Goal: Information Seeking & Learning: Learn about a topic

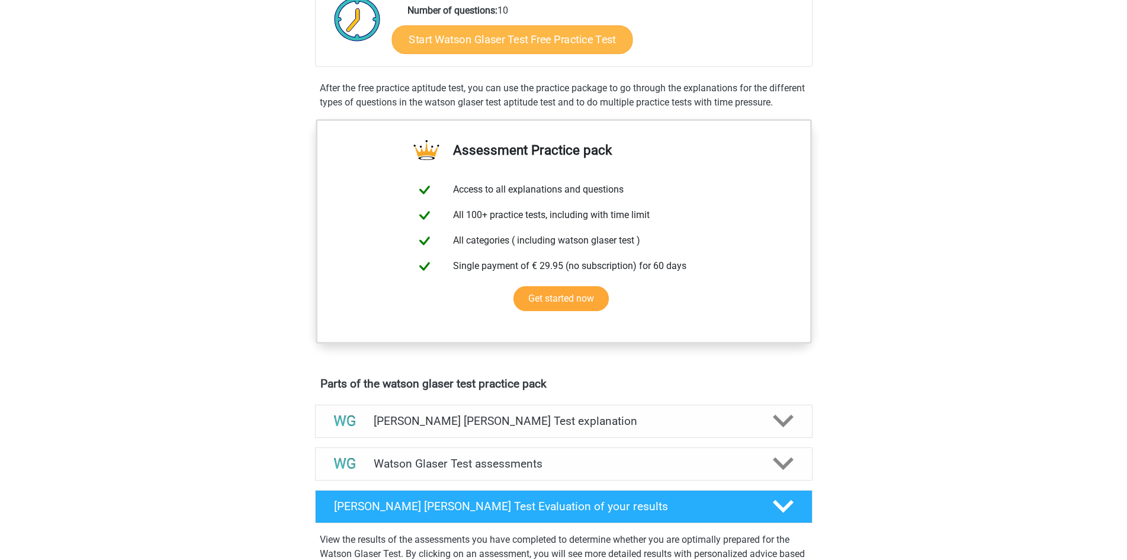
scroll to position [59, 0]
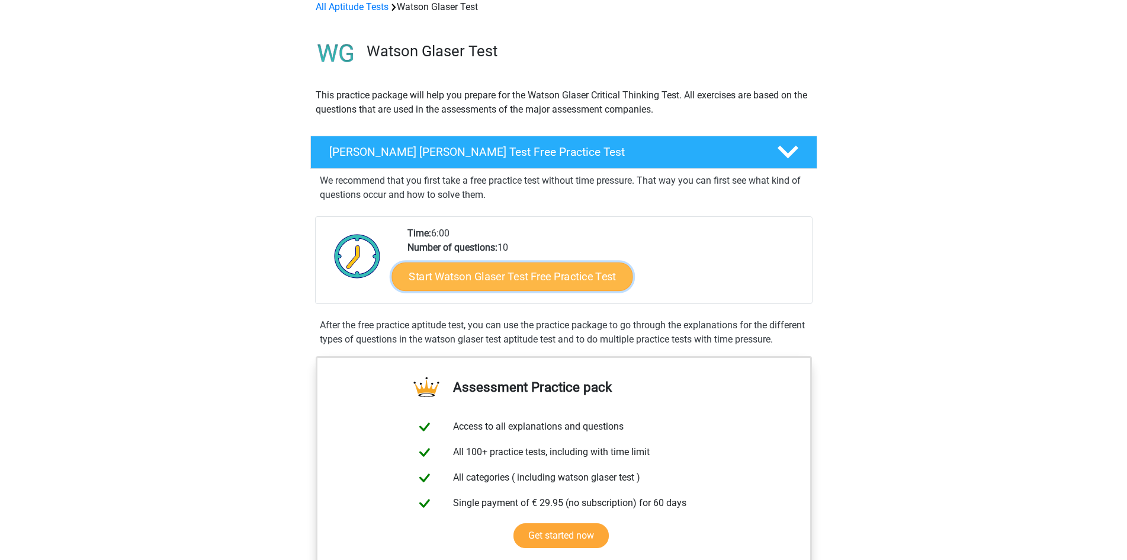
click at [508, 276] on link "Start Watson Glaser Test Free Practice Test" at bounding box center [512, 276] width 241 height 28
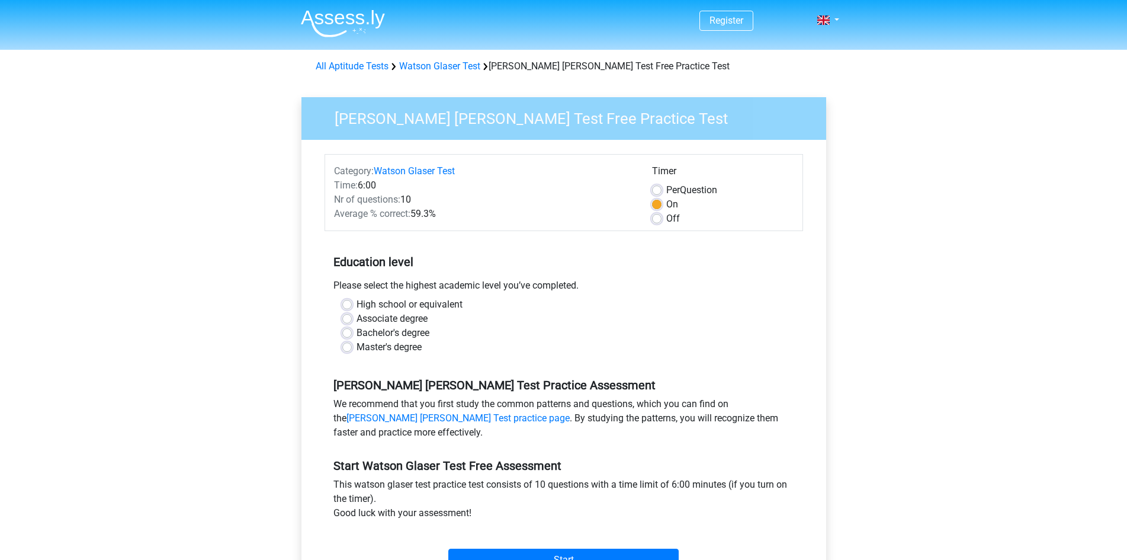
click at [357, 335] on label "Bachelor's degree" at bounding box center [393, 333] width 73 height 14
click at [348, 335] on input "Bachelor's degree" at bounding box center [346, 332] width 9 height 12
radio input "true"
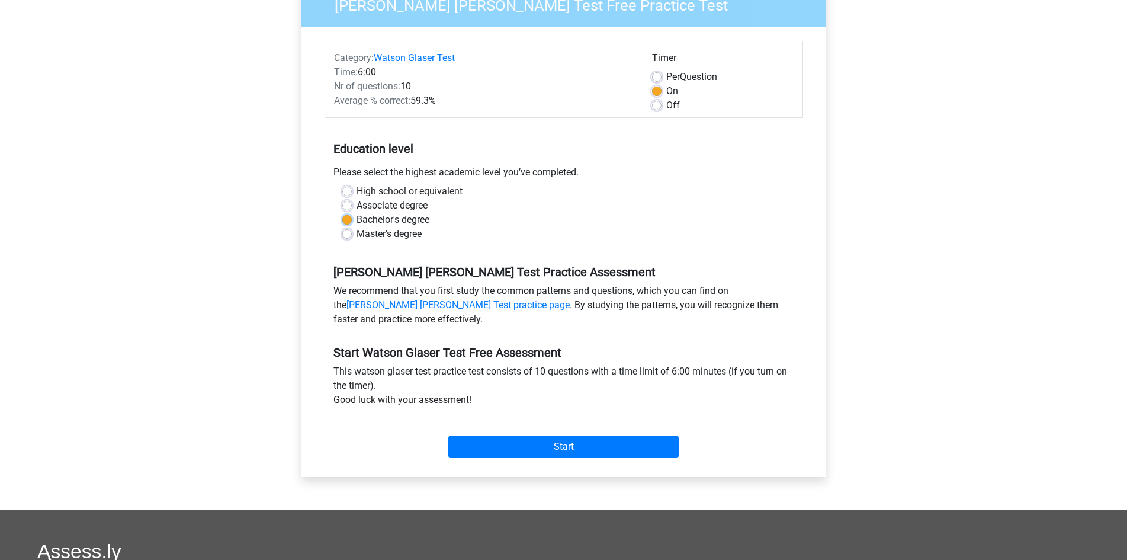
scroll to position [118, 0]
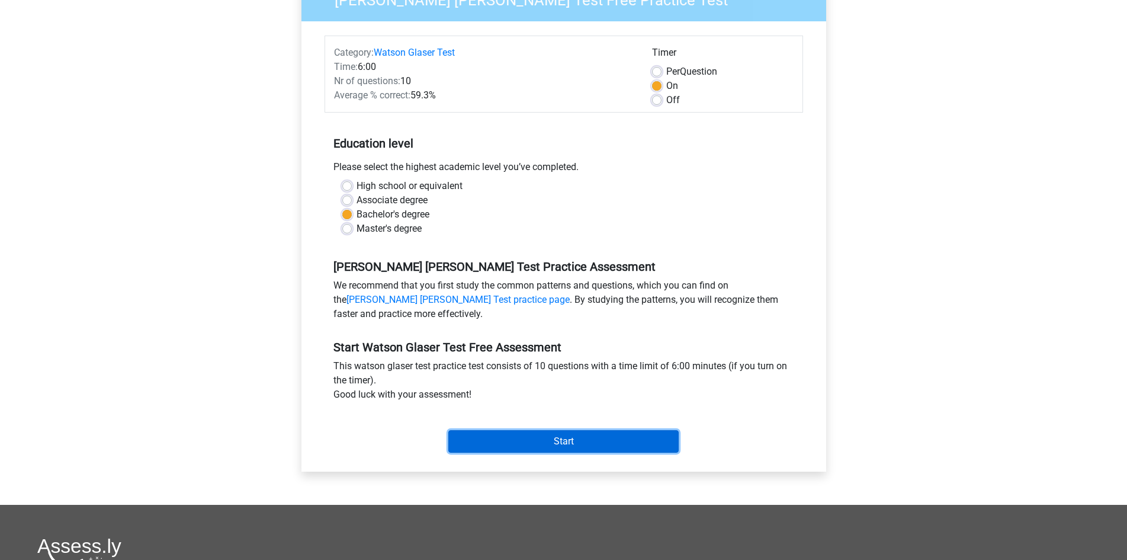
click at [505, 443] on input "Start" at bounding box center [563, 441] width 230 height 23
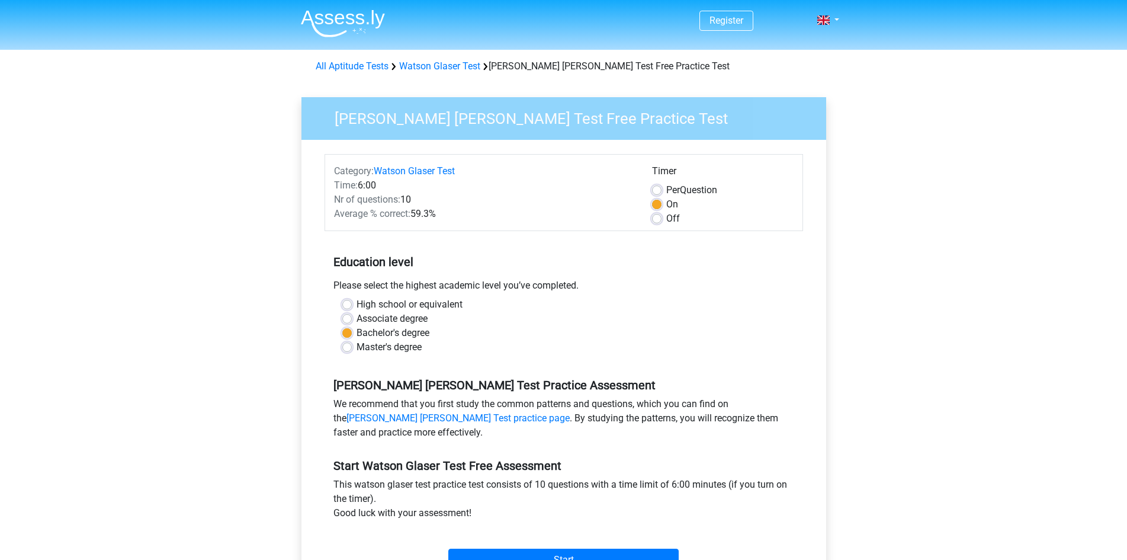
scroll to position [114, 0]
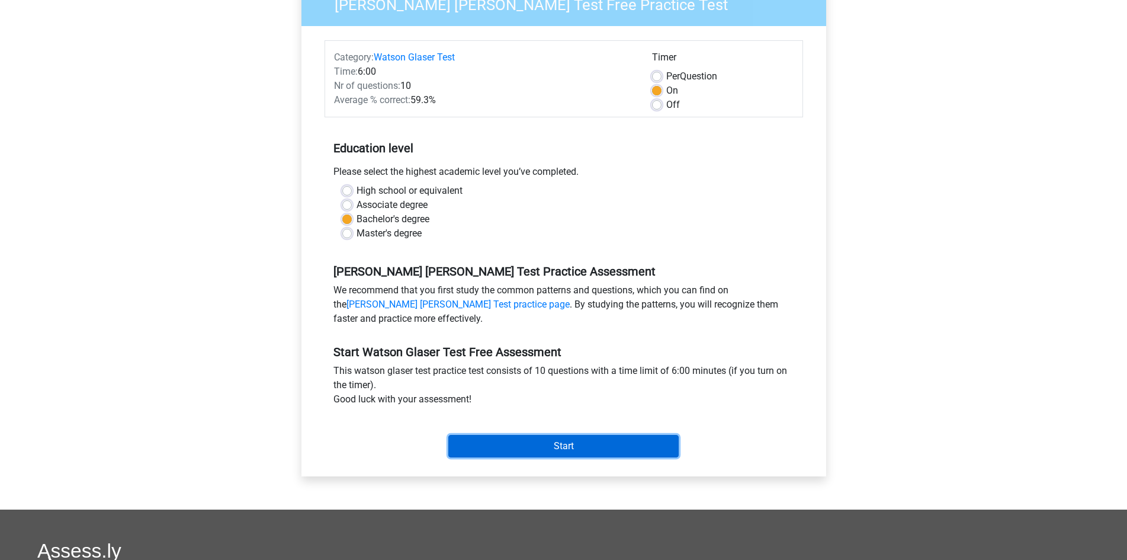
click at [552, 444] on input "Start" at bounding box center [563, 446] width 230 height 23
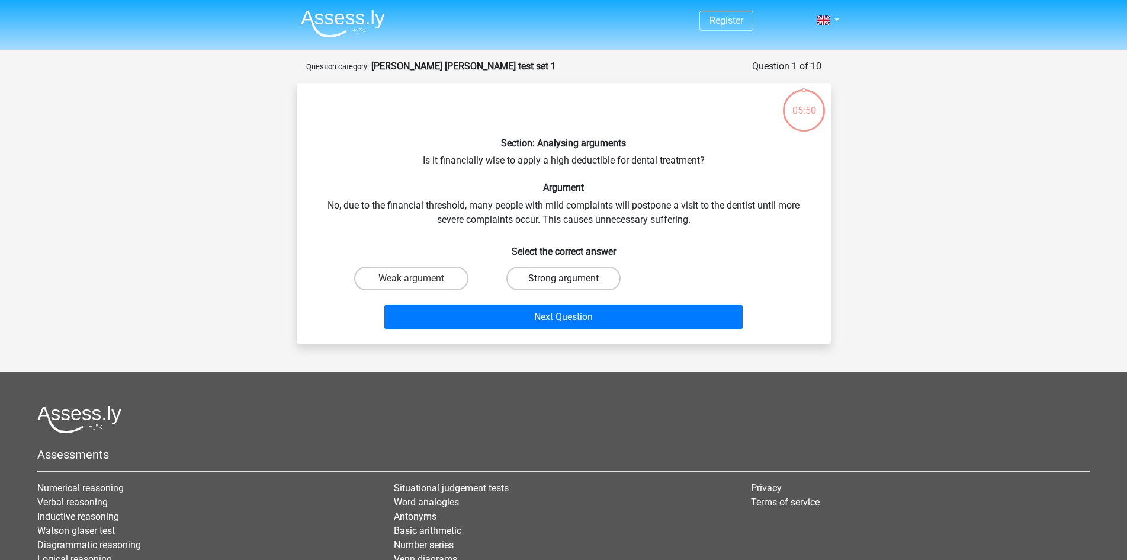
click at [592, 284] on label "Strong argument" at bounding box center [564, 279] width 114 height 24
click at [571, 284] on input "Strong argument" at bounding box center [567, 282] width 8 height 8
radio input "true"
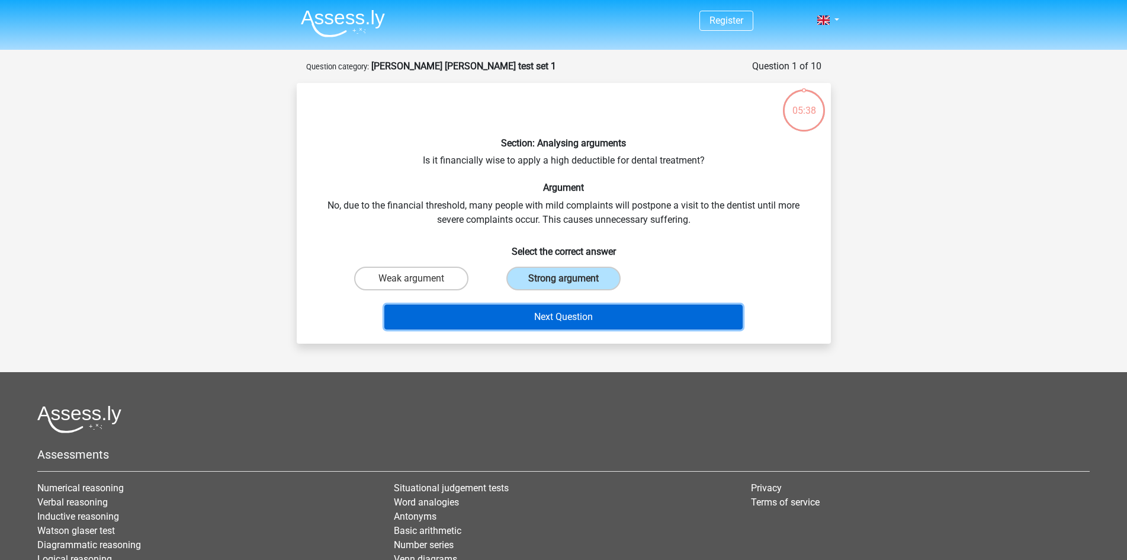
click at [577, 313] on button "Next Question" at bounding box center [564, 317] width 358 height 25
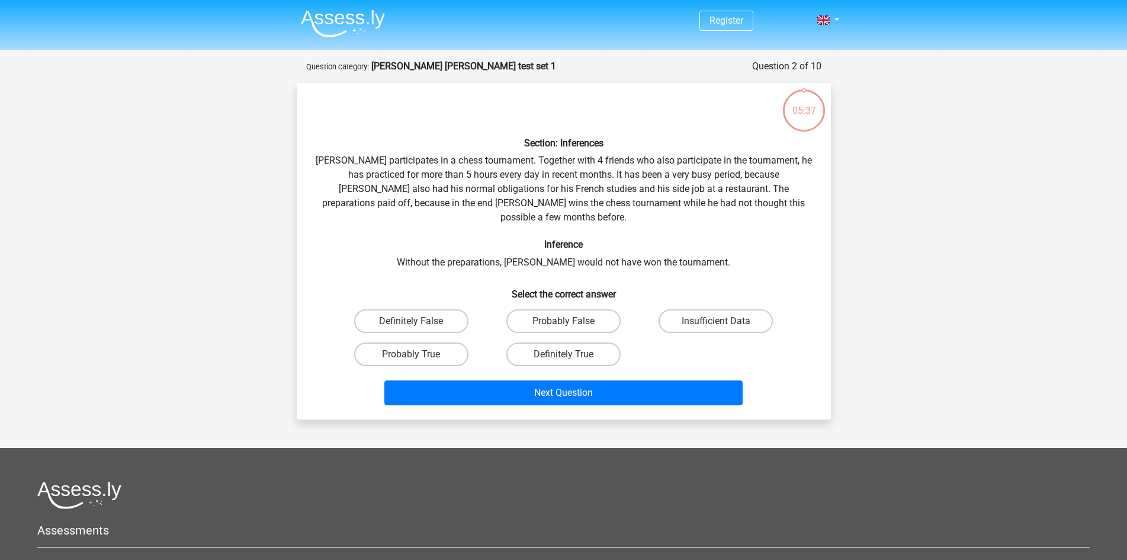
scroll to position [59, 0]
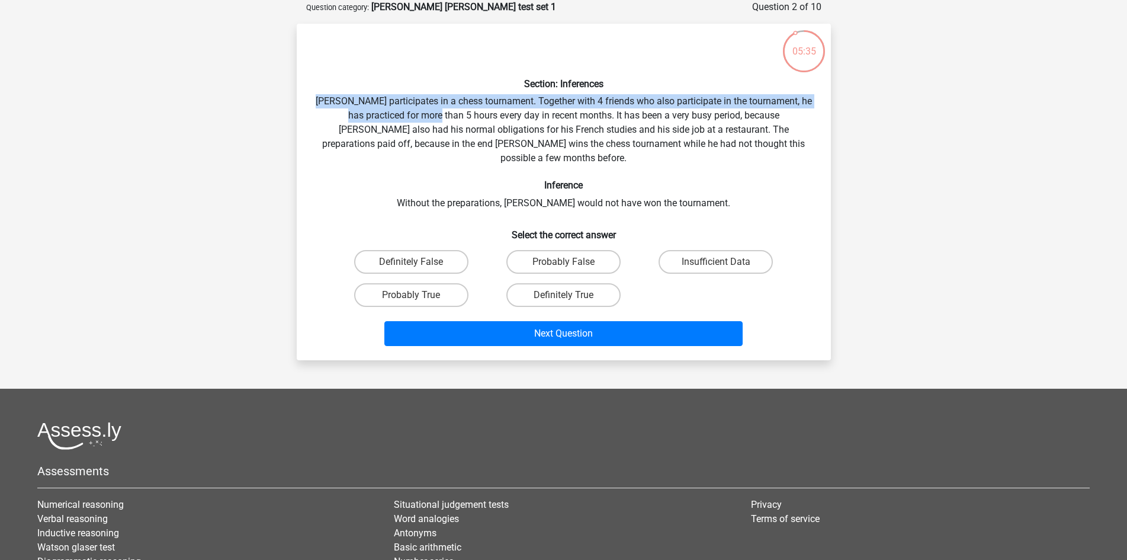
drag, startPoint x: 329, startPoint y: 100, endPoint x: 432, endPoint y: 109, distance: 103.5
click at [432, 109] on div "Section: Inferences Pablo participates in a chess tournament. Together with 4 f…" at bounding box center [564, 192] width 525 height 318
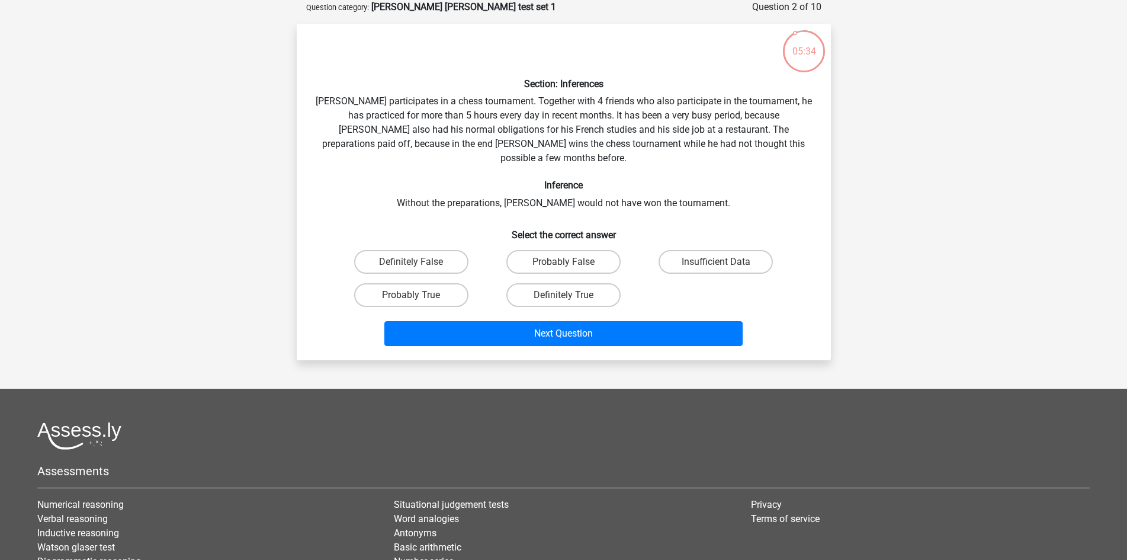
click at [422, 126] on div "Section: Inferences Pablo participates in a chess tournament. Together with 4 f…" at bounding box center [564, 192] width 525 height 318
drag, startPoint x: 329, startPoint y: 98, endPoint x: 496, endPoint y: 107, distance: 167.3
click at [496, 107] on div "Section: Inferences Pablo participates in a chess tournament. Together with 4 f…" at bounding box center [564, 192] width 525 height 318
click at [485, 132] on div "Section: Inferences Pablo participates in a chess tournament. Together with 4 f…" at bounding box center [564, 192] width 525 height 318
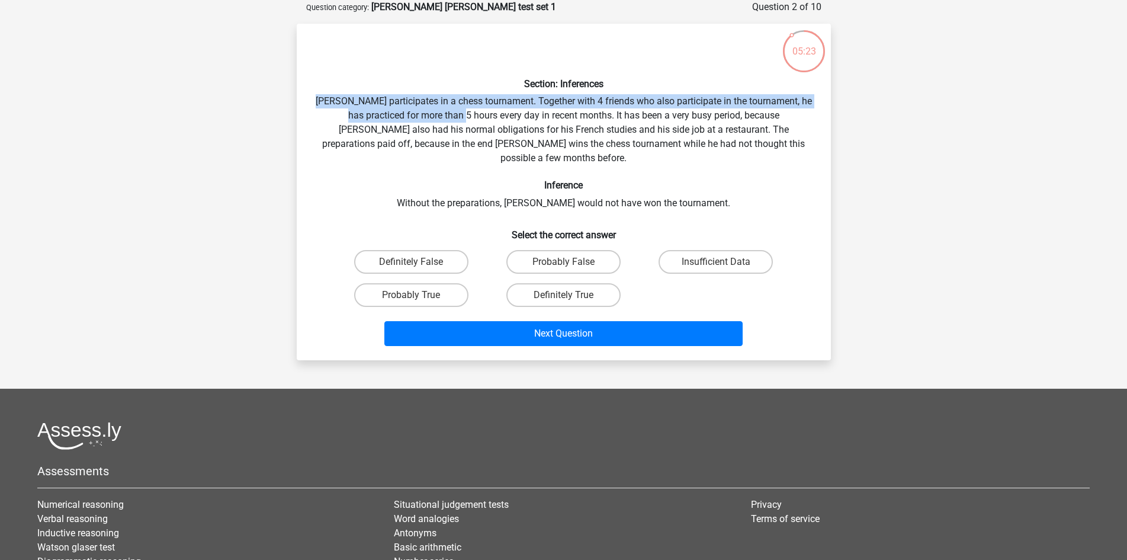
drag, startPoint x: 330, startPoint y: 100, endPoint x: 457, endPoint y: 112, distance: 127.3
click at [457, 112] on div "Section: Inferences Pablo participates in a chess tournament. Together with 4 f…" at bounding box center [564, 192] width 525 height 318
click at [455, 121] on div "Section: Inferences Pablo participates in a chess tournament. Together with 4 f…" at bounding box center [564, 192] width 525 height 318
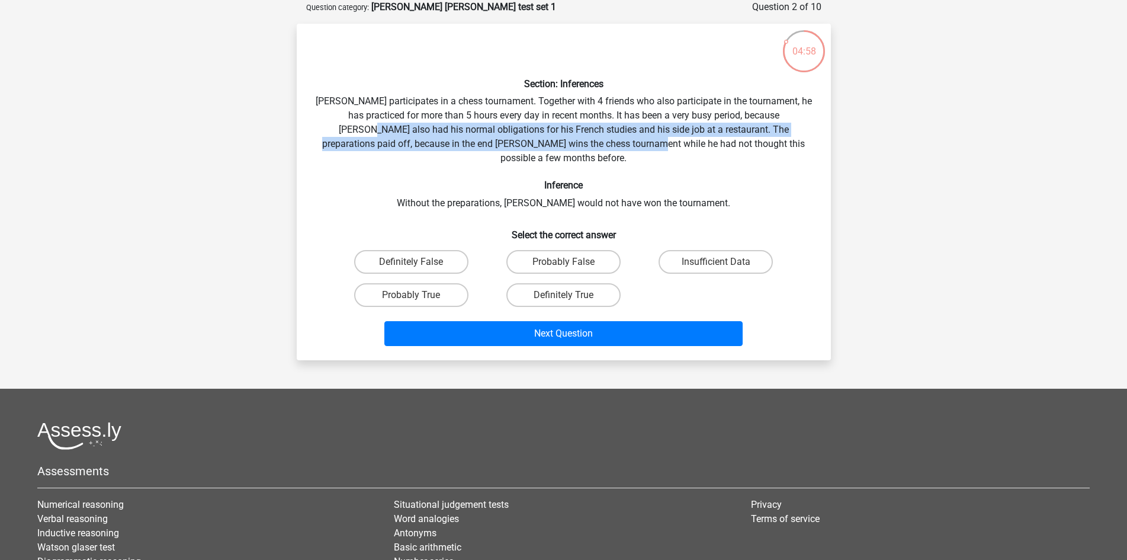
drag, startPoint x: 317, startPoint y: 129, endPoint x: 602, endPoint y: 139, distance: 285.1
click at [602, 139] on div "Section: Inferences Pablo participates in a chess tournament. Together with 4 f…" at bounding box center [564, 192] width 525 height 318
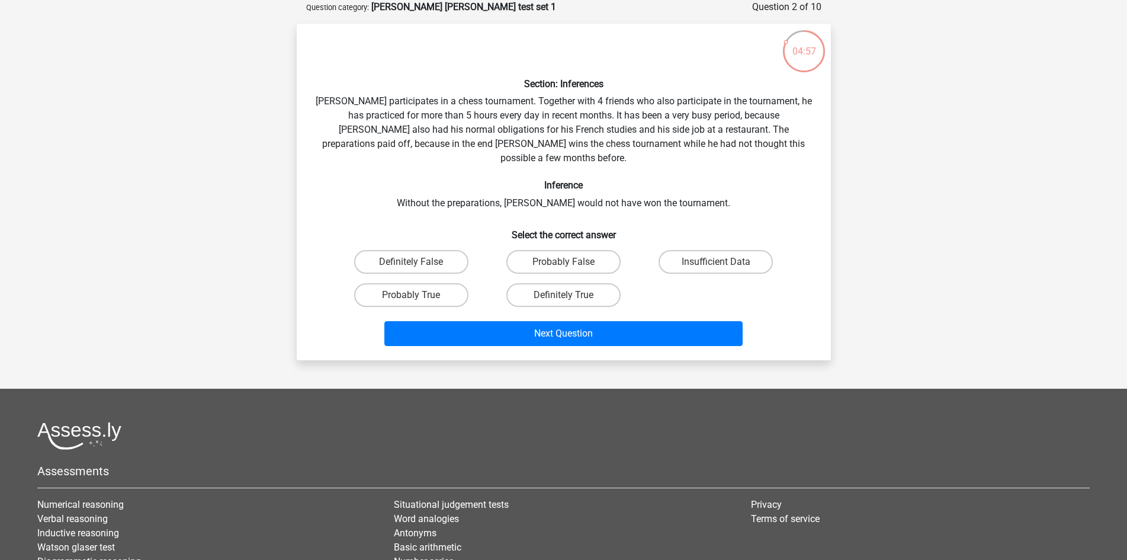
click at [658, 142] on div "Section: Inferences Pablo participates in a chess tournament. Together with 4 f…" at bounding box center [564, 192] width 525 height 318
drag, startPoint x: 639, startPoint y: 130, endPoint x: 655, endPoint y: 129, distance: 15.5
click at [655, 129] on div "Section: Inferences Pablo participates in a chess tournament. Together with 4 f…" at bounding box center [564, 192] width 525 height 318
click at [644, 146] on div "Section: Inferences Pablo participates in a chess tournament. Together with 4 f…" at bounding box center [564, 192] width 525 height 318
click at [641, 128] on div "Section: Inferences Pablo participates in a chess tournament. Together with 4 f…" at bounding box center [564, 192] width 525 height 318
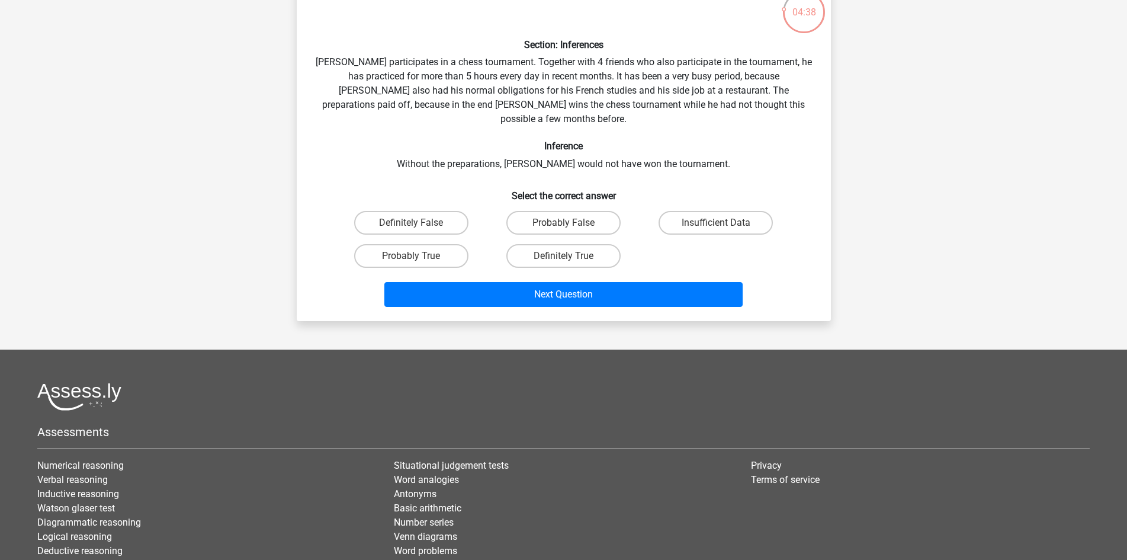
scroll to position [118, 0]
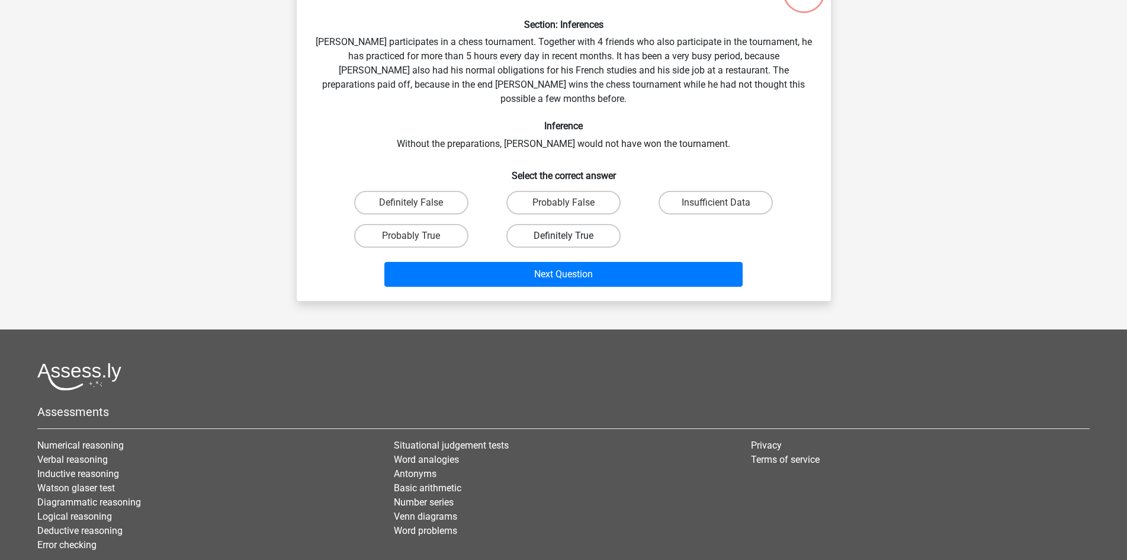
click at [555, 224] on label "Definitely True" at bounding box center [564, 236] width 114 height 24
click at [563, 236] on input "Definitely True" at bounding box center [567, 240] width 8 height 8
radio input "true"
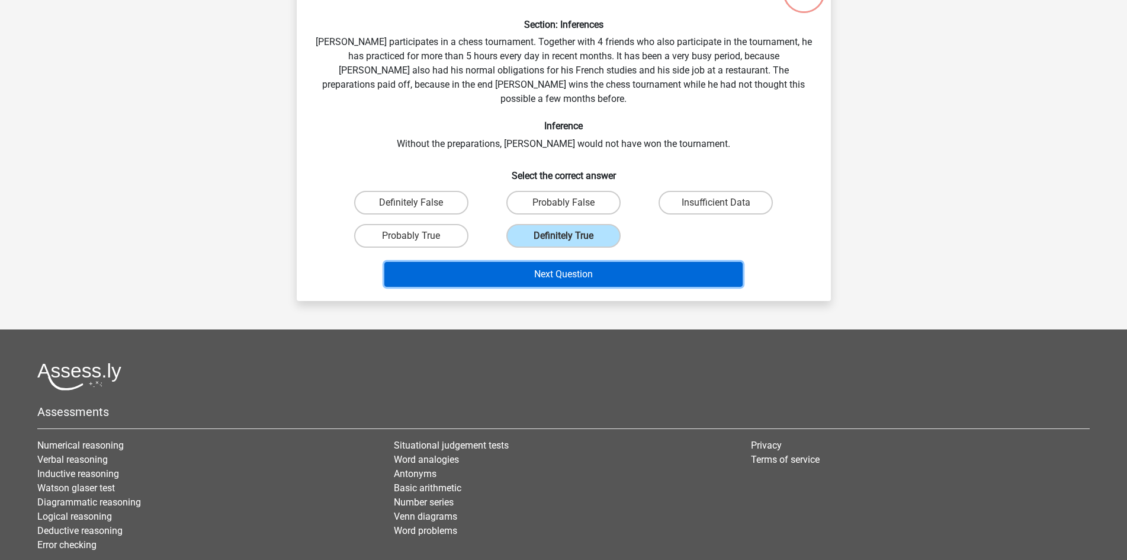
click at [563, 262] on button "Next Question" at bounding box center [564, 274] width 358 height 25
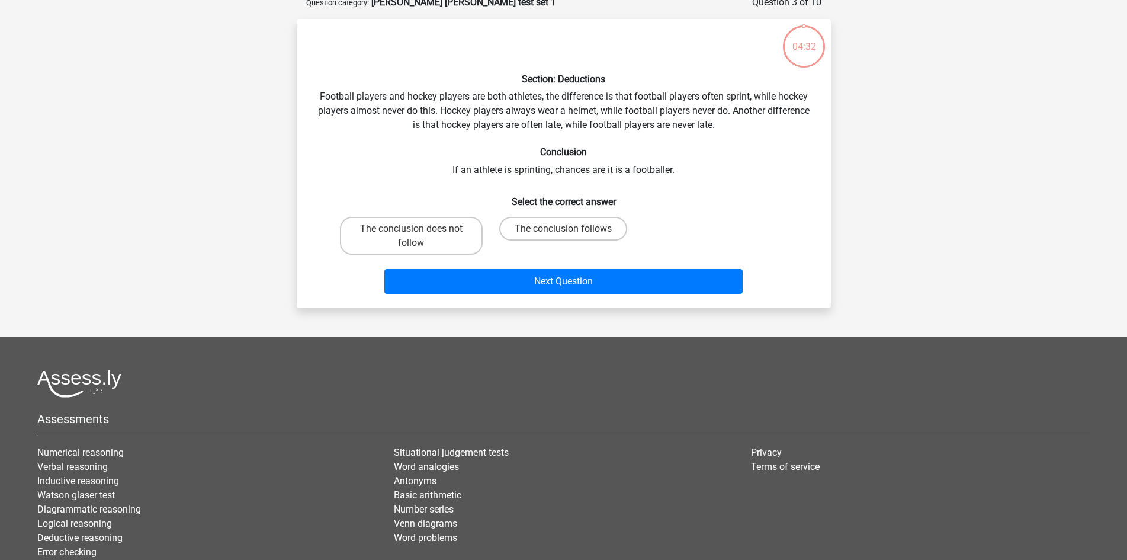
scroll to position [59, 0]
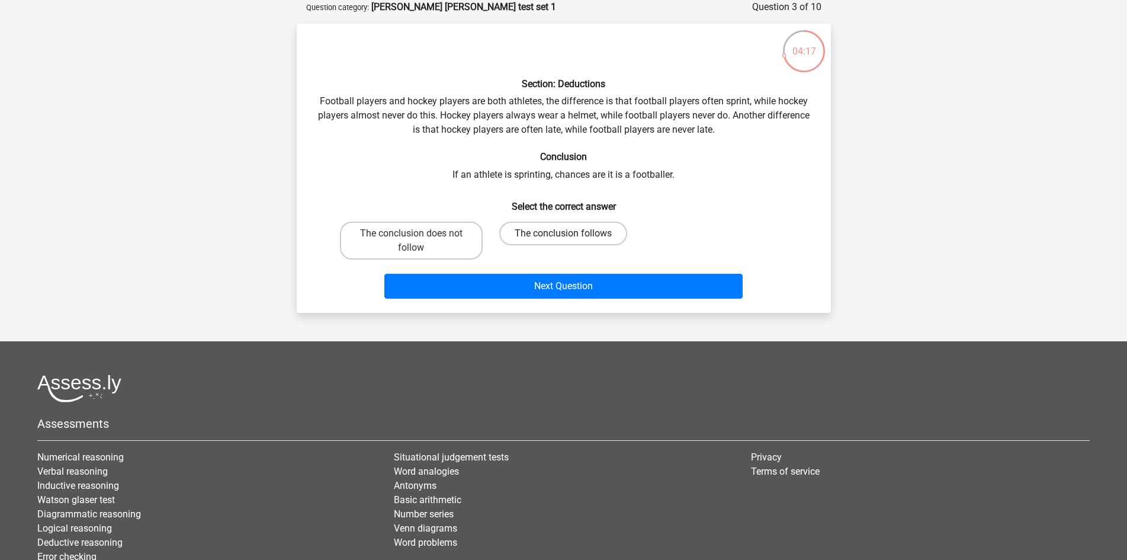
click at [560, 235] on label "The conclusion follows" at bounding box center [563, 234] width 128 height 24
click at [563, 235] on input "The conclusion follows" at bounding box center [567, 237] width 8 height 8
radio input "true"
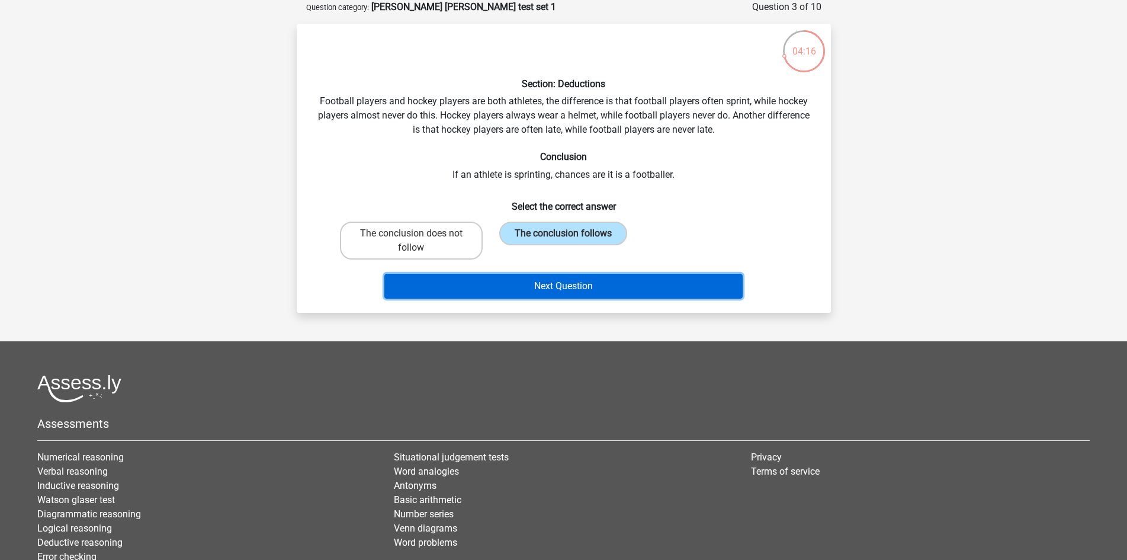
click at [572, 288] on button "Next Question" at bounding box center [564, 286] width 358 height 25
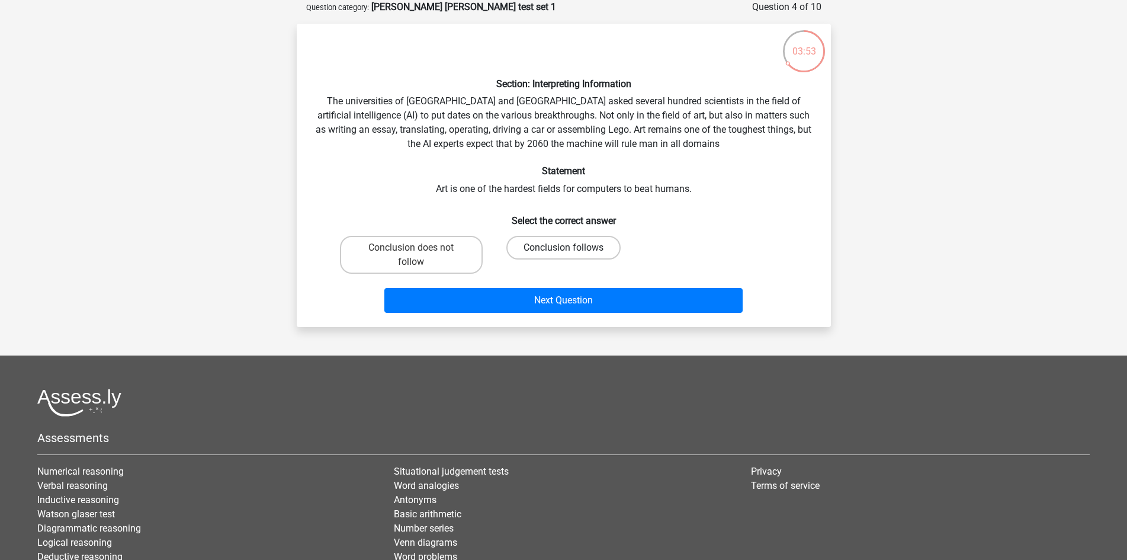
click at [542, 251] on label "Conclusion follows" at bounding box center [564, 248] width 114 height 24
click at [563, 251] on input "Conclusion follows" at bounding box center [567, 252] width 8 height 8
radio input "true"
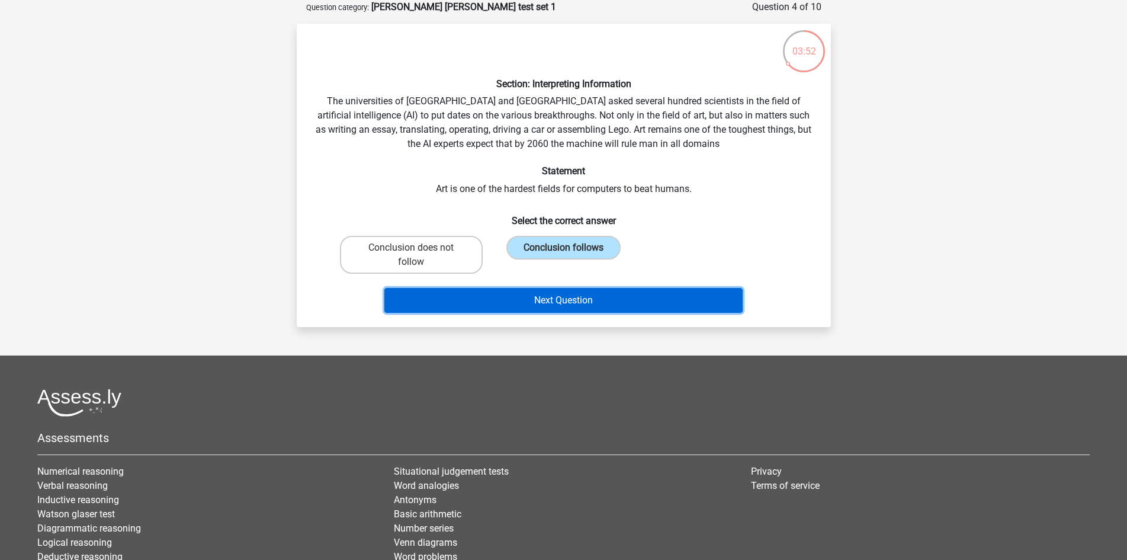
click at [547, 299] on button "Next Question" at bounding box center [564, 300] width 358 height 25
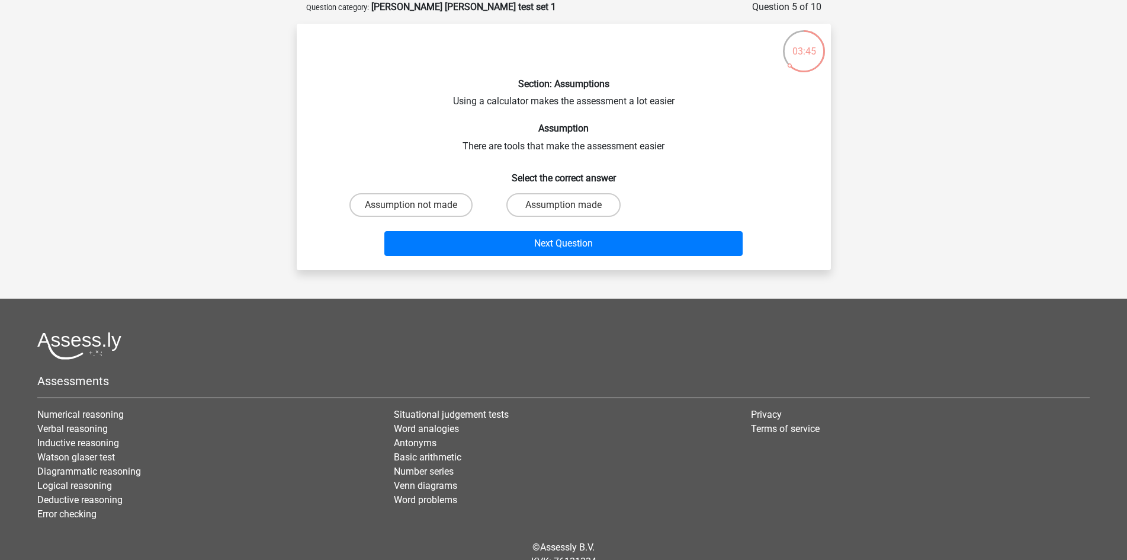
click at [502, 148] on div "Section: Assumptions Using a calculator makes the assessment a lot easier Assum…" at bounding box center [564, 147] width 525 height 228
click at [553, 200] on label "Assumption made" at bounding box center [564, 205] width 114 height 24
click at [563, 205] on input "Assumption made" at bounding box center [567, 209] width 8 height 8
radio input "true"
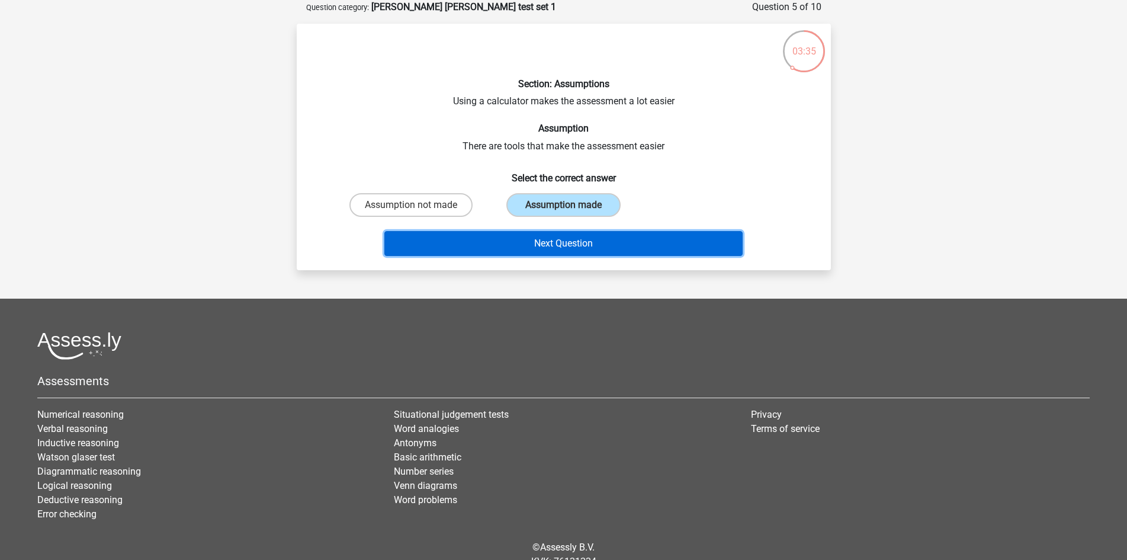
click at [496, 239] on button "Next Question" at bounding box center [564, 243] width 358 height 25
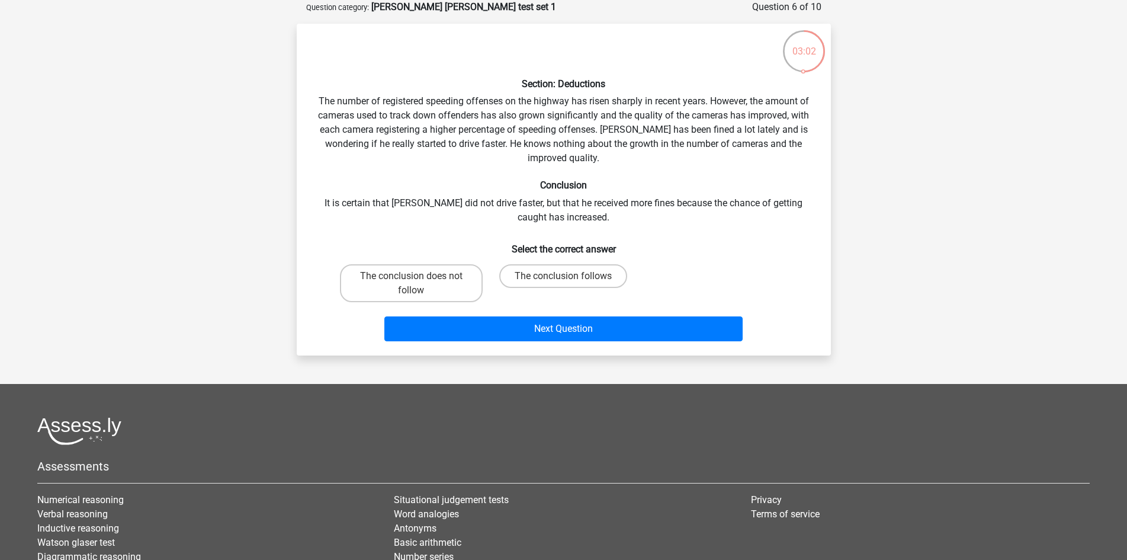
click at [437, 259] on div "The conclusion does not follow" at bounding box center [411, 282] width 152 height 47
click at [443, 268] on label "The conclusion does not follow" at bounding box center [411, 283] width 143 height 38
click at [419, 276] on input "The conclusion does not follow" at bounding box center [415, 280] width 8 height 8
radio input "true"
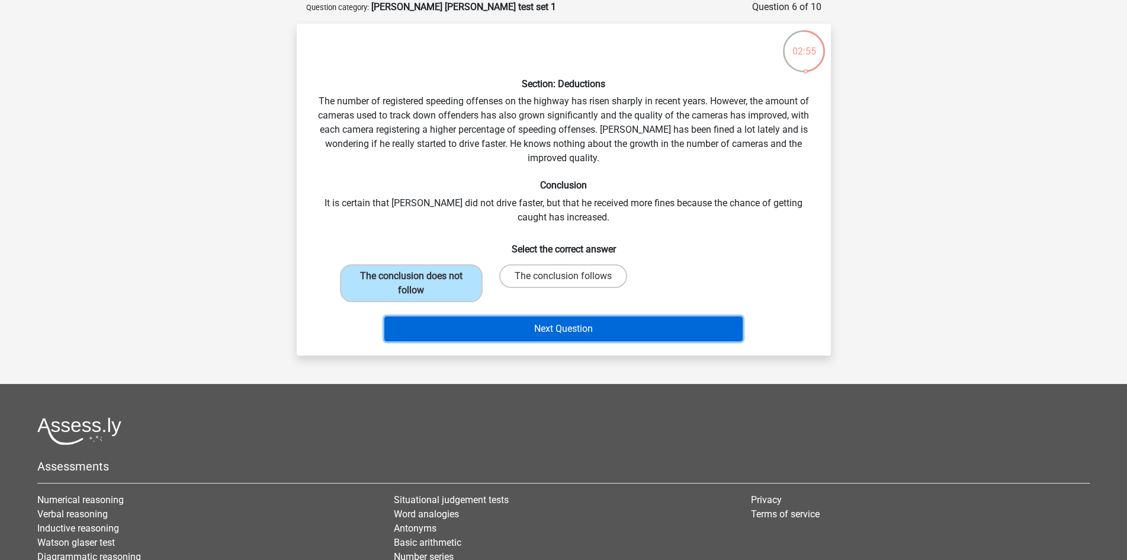
click at [535, 330] on button "Next Question" at bounding box center [564, 328] width 358 height 25
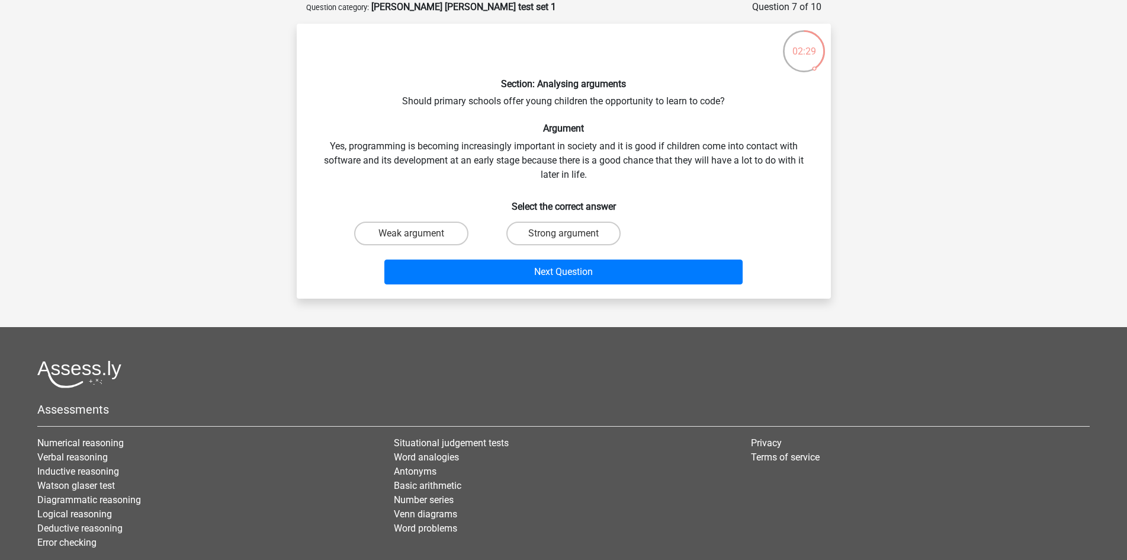
click at [419, 235] on input "Weak argument" at bounding box center [415, 237] width 8 height 8
radio input "true"
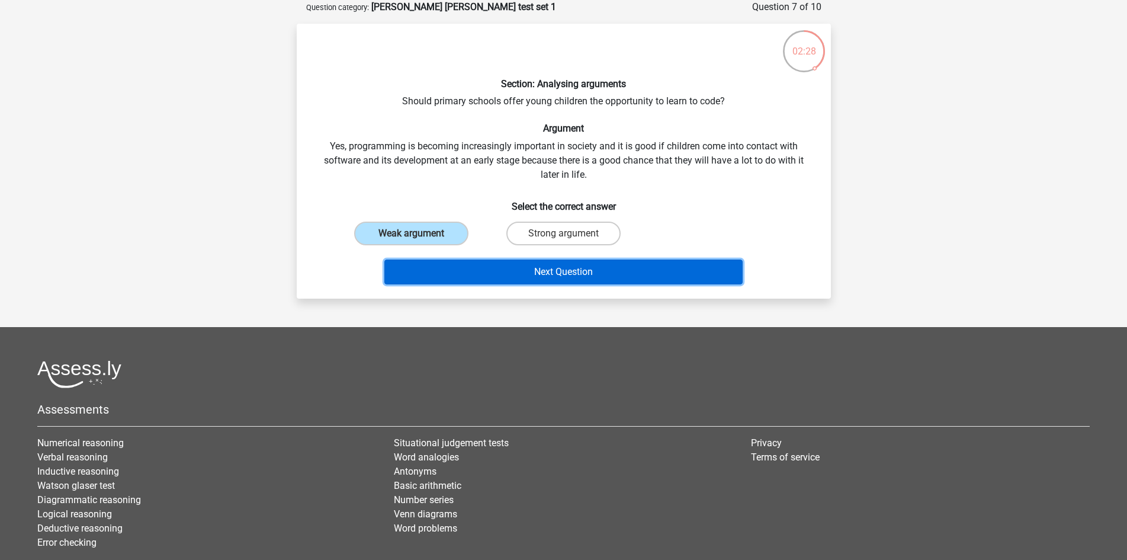
click at [453, 278] on button "Next Question" at bounding box center [564, 271] width 358 height 25
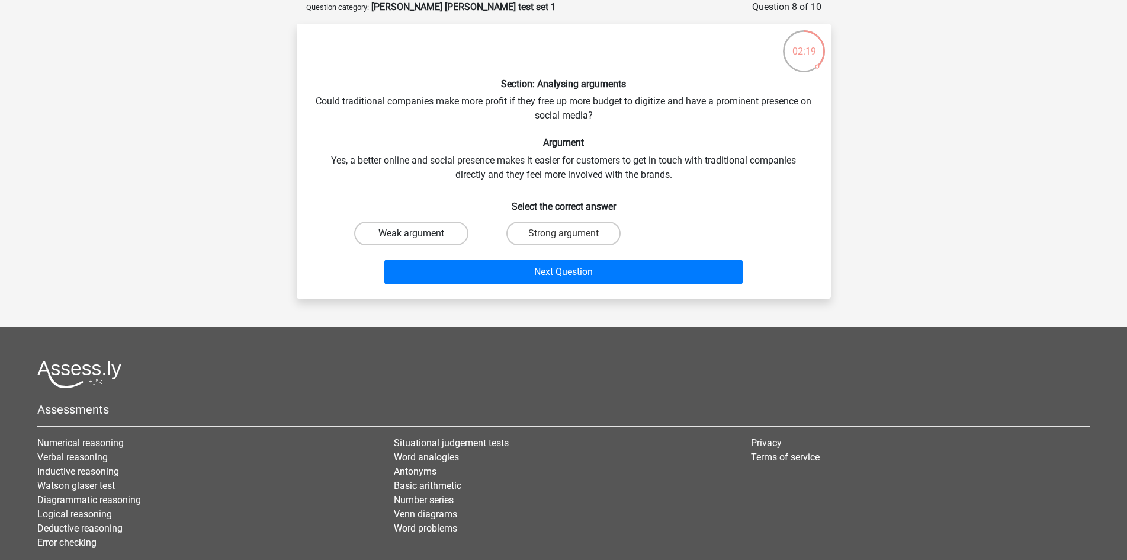
click at [452, 238] on label "Weak argument" at bounding box center [411, 234] width 114 height 24
click at [419, 238] on input "Weak argument" at bounding box center [415, 237] width 8 height 8
radio input "true"
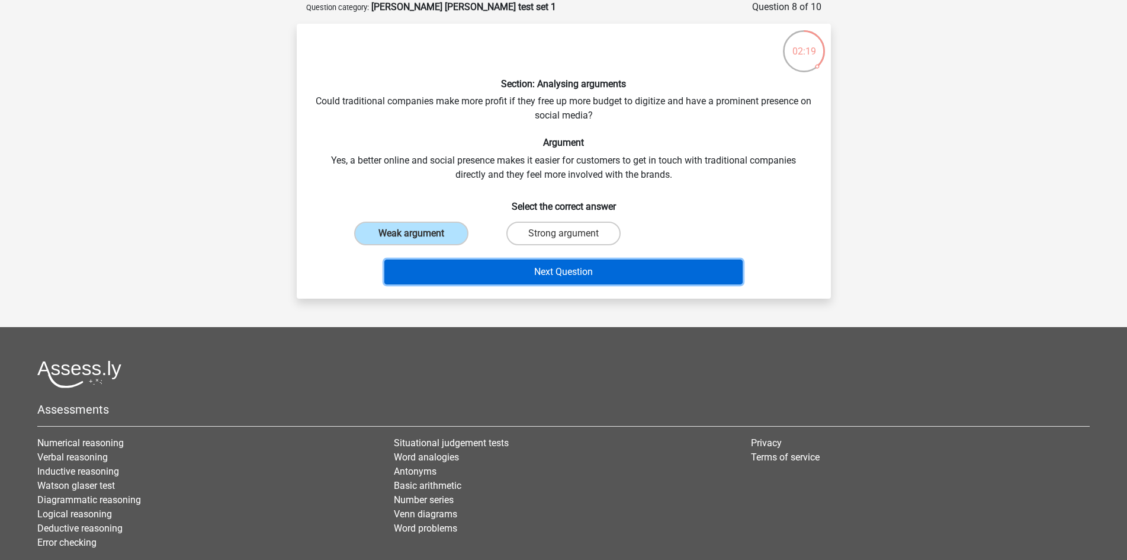
click at [510, 273] on button "Next Question" at bounding box center [564, 271] width 358 height 25
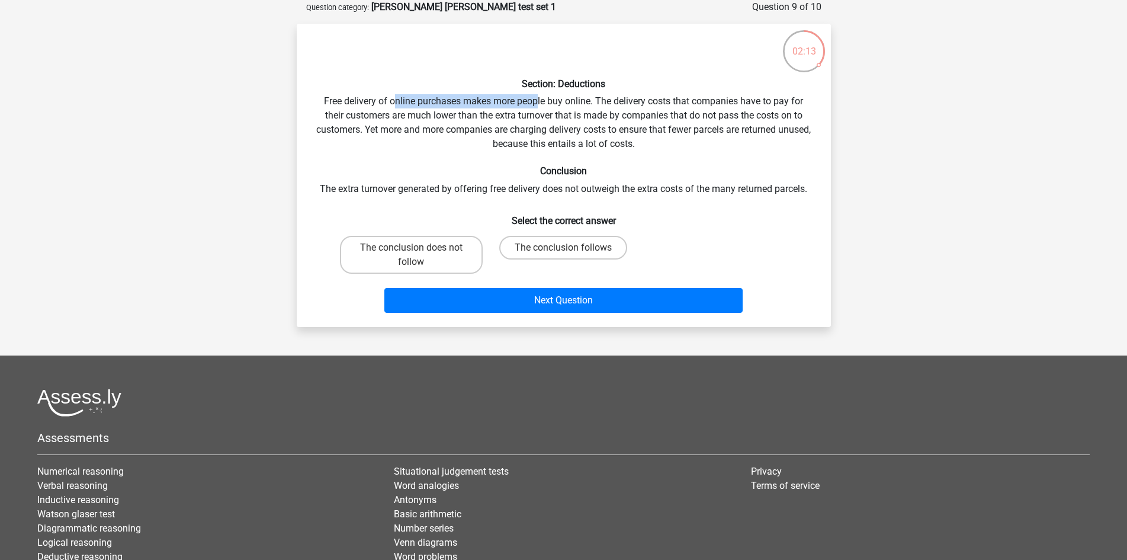
drag, startPoint x: 393, startPoint y: 102, endPoint x: 537, endPoint y: 108, distance: 144.1
click at [537, 108] on div "Section: Deductions Free delivery of online purchases makes more people buy onl…" at bounding box center [564, 175] width 525 height 284
click at [527, 136] on div "Section: Deductions Free delivery of online purchases makes more people buy onl…" at bounding box center [564, 175] width 525 height 284
click at [516, 253] on label "The conclusion follows" at bounding box center [563, 248] width 128 height 24
click at [563, 253] on input "The conclusion follows" at bounding box center [567, 252] width 8 height 8
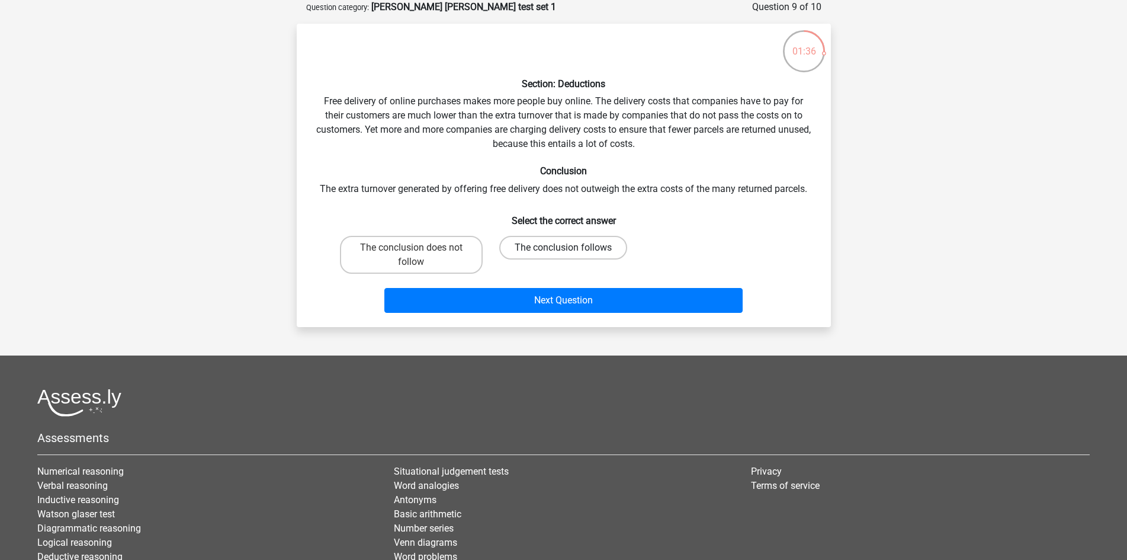
radio input "true"
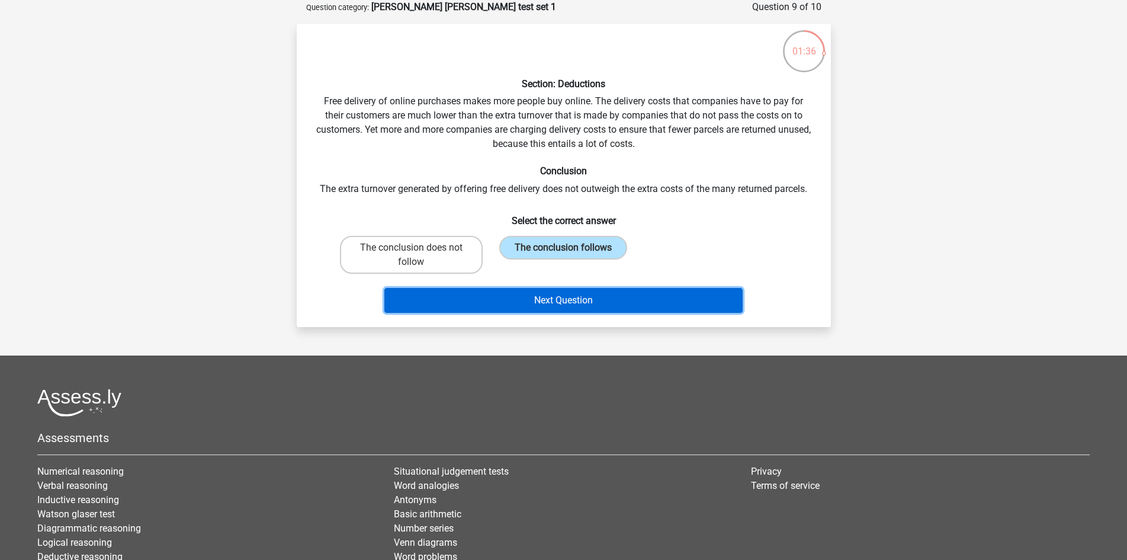
click at [517, 301] on button "Next Question" at bounding box center [564, 300] width 358 height 25
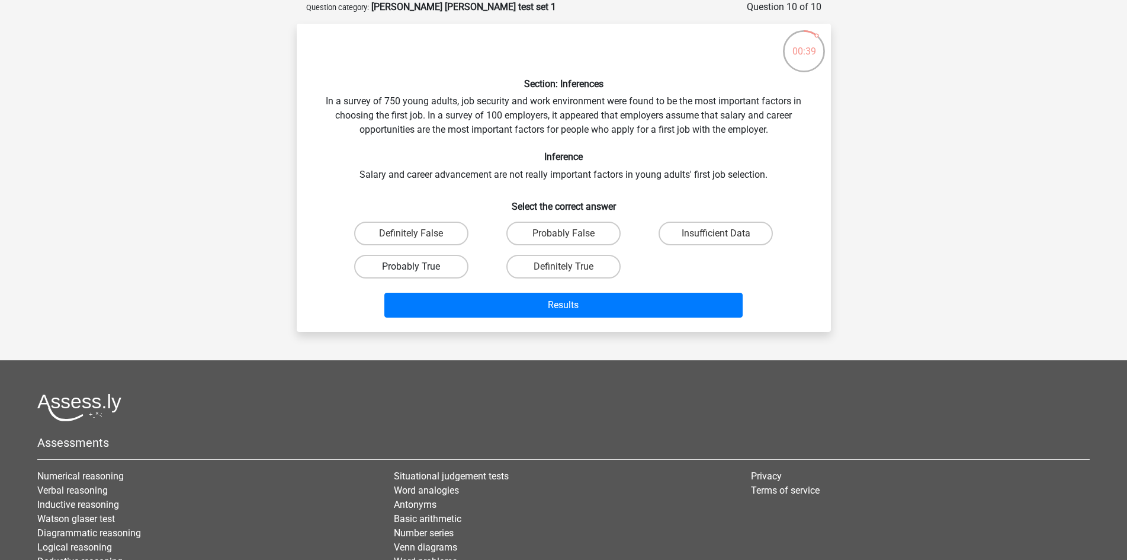
click at [431, 263] on label "Probably True" at bounding box center [411, 267] width 114 height 24
click at [419, 267] on input "Probably True" at bounding box center [415, 271] width 8 height 8
radio input "true"
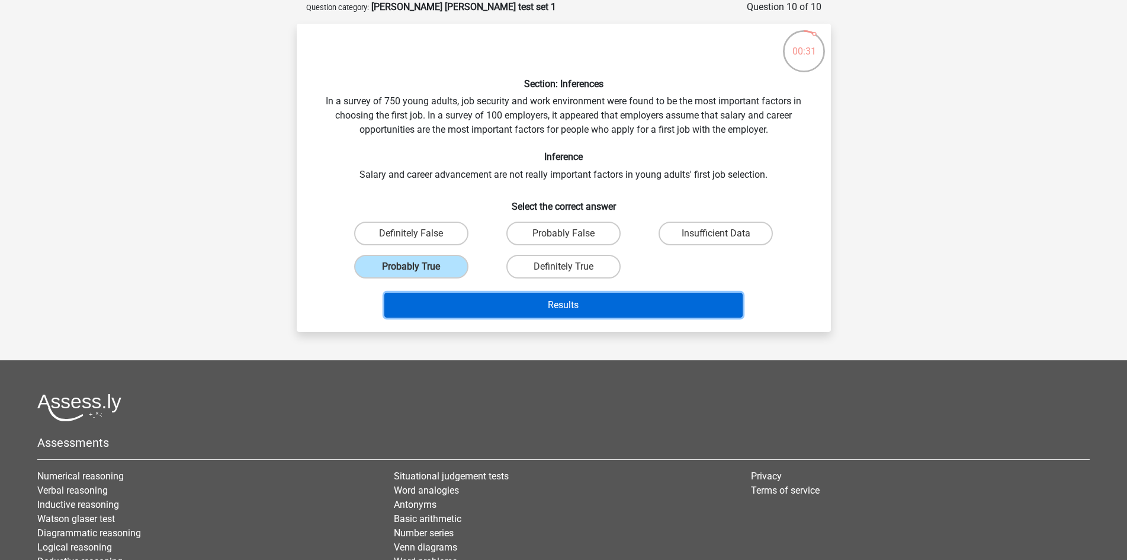
click at [598, 300] on button "Results" at bounding box center [564, 305] width 358 height 25
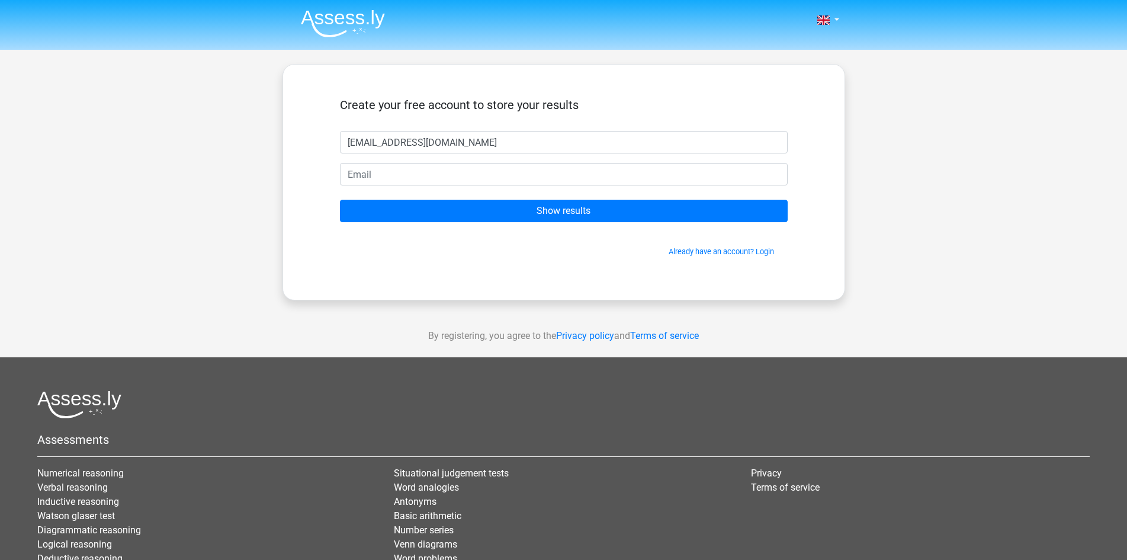
type input "[EMAIL_ADDRESS][DOMAIN_NAME]"
click at [510, 129] on div "Create your free account to store your results" at bounding box center [564, 114] width 448 height 33
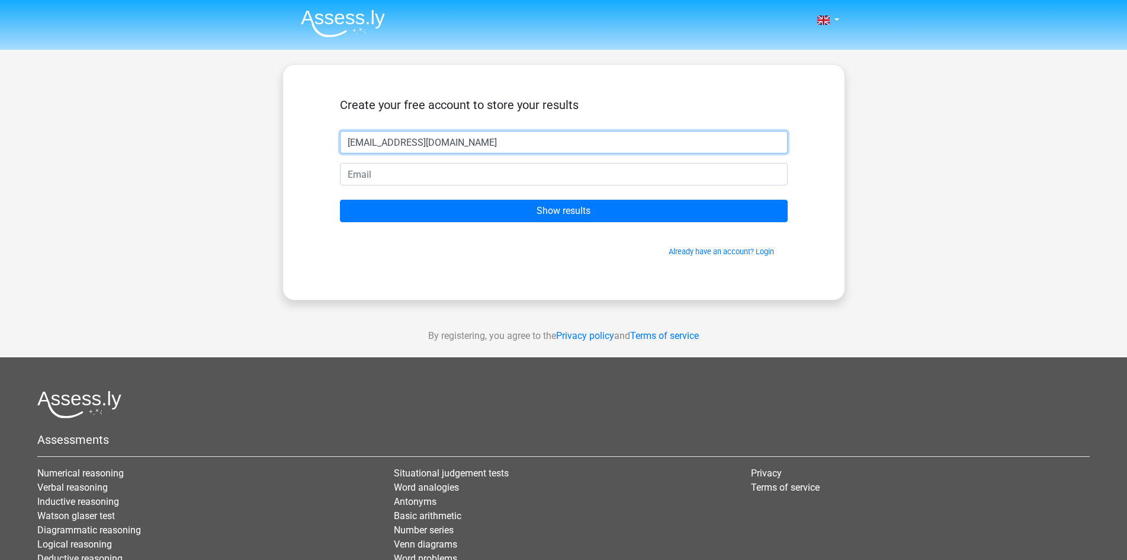
click at [506, 142] on input "[EMAIL_ADDRESS][DOMAIN_NAME]" at bounding box center [564, 142] width 448 height 23
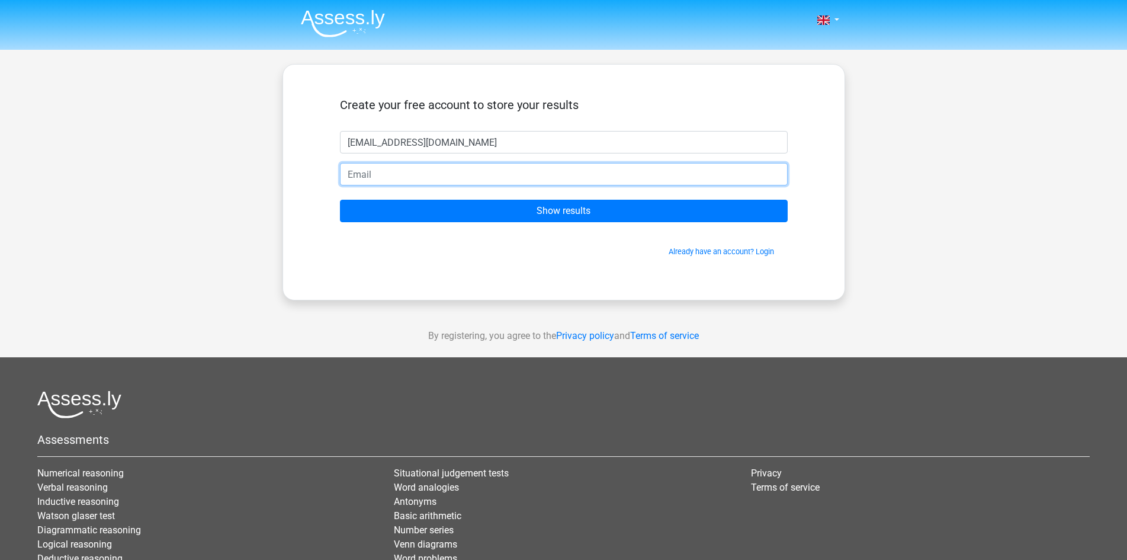
click at [501, 177] on input "email" at bounding box center [564, 174] width 448 height 23
paste input "[EMAIL_ADDRESS][DOMAIN_NAME]"
type input "[EMAIL_ADDRESS][DOMAIN_NAME]"
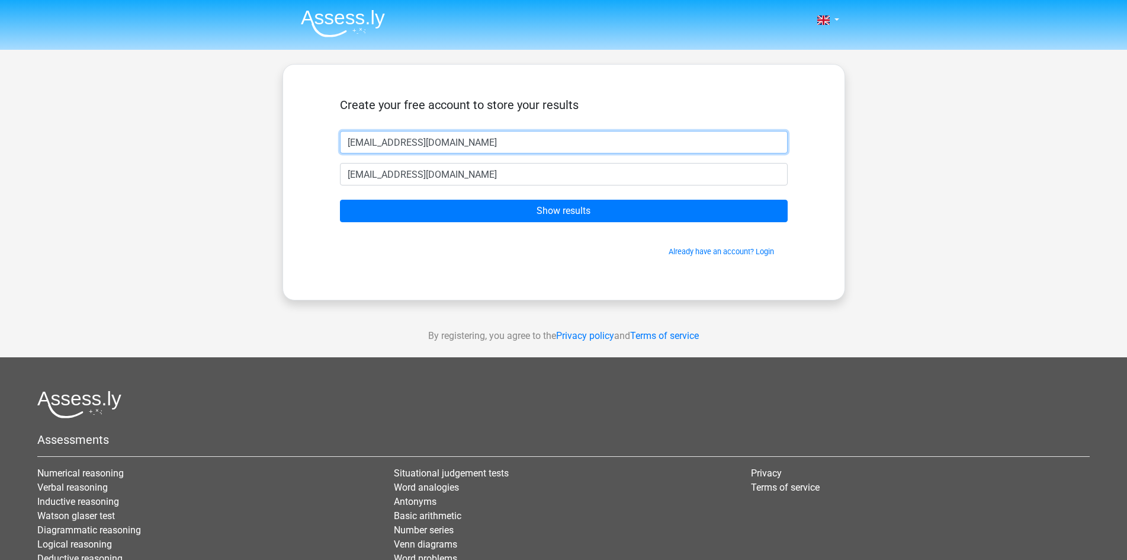
drag, startPoint x: 512, startPoint y: 152, endPoint x: 271, endPoint y: 108, distance: 244.4
click at [271, 108] on div "Nederlands English" at bounding box center [563, 335] width 1127 height 670
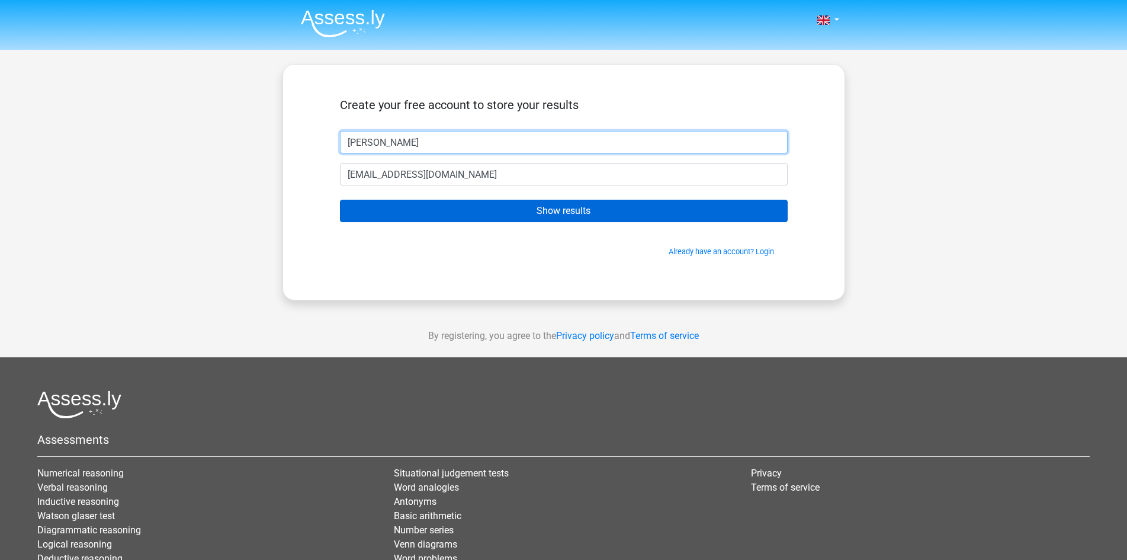
type input "[PERSON_NAME]"
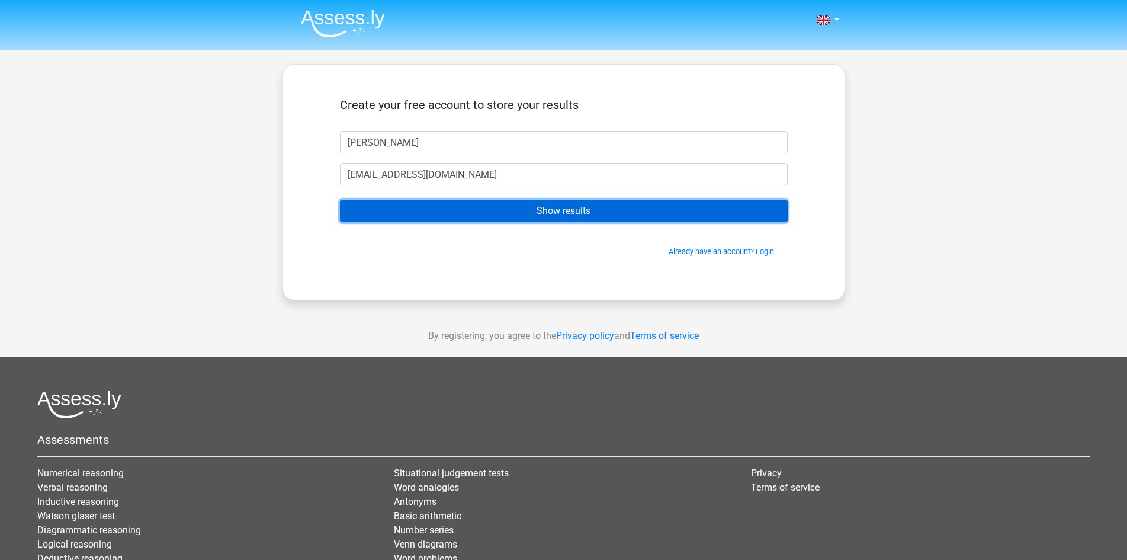
click at [552, 217] on input "Show results" at bounding box center [564, 211] width 448 height 23
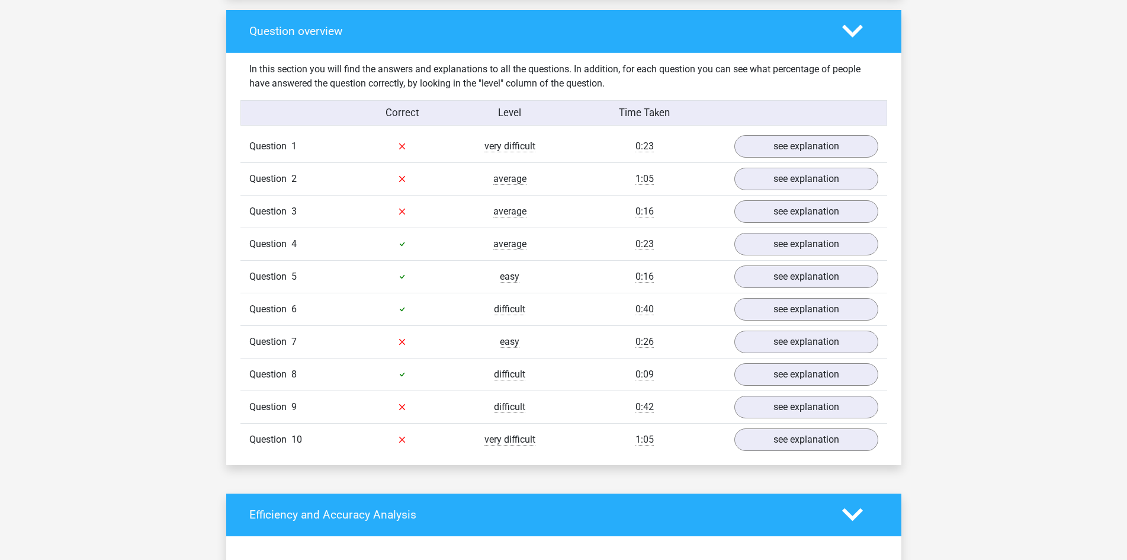
scroll to position [889, 0]
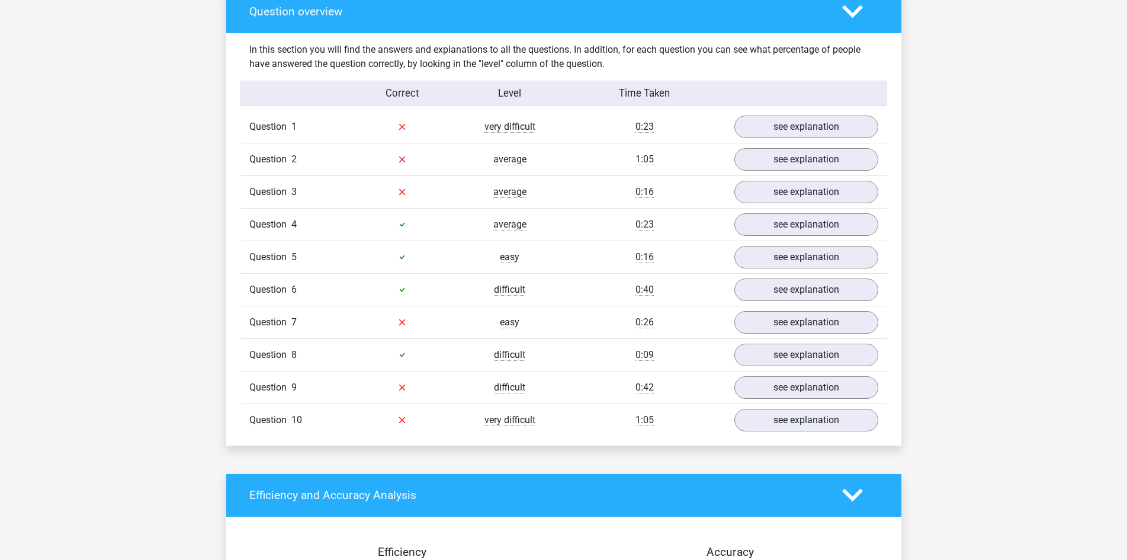
click at [768, 139] on div "Question 1 very difficult 0:23 see explanation" at bounding box center [564, 127] width 647 height 32
click at [776, 131] on link "see explanation" at bounding box center [805, 127] width 165 height 26
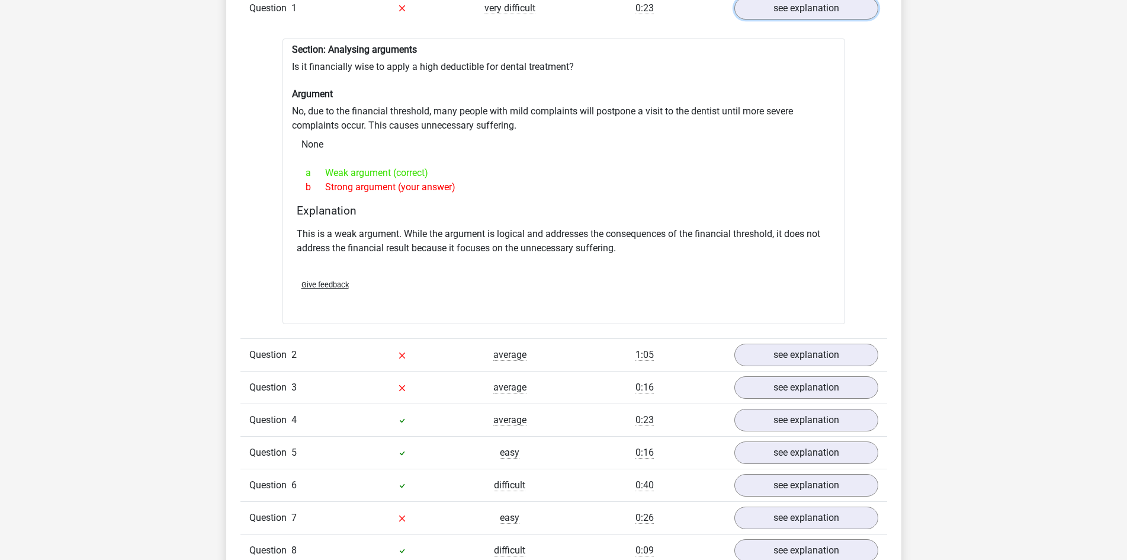
scroll to position [1066, 0]
